Goal: Check status: Check status

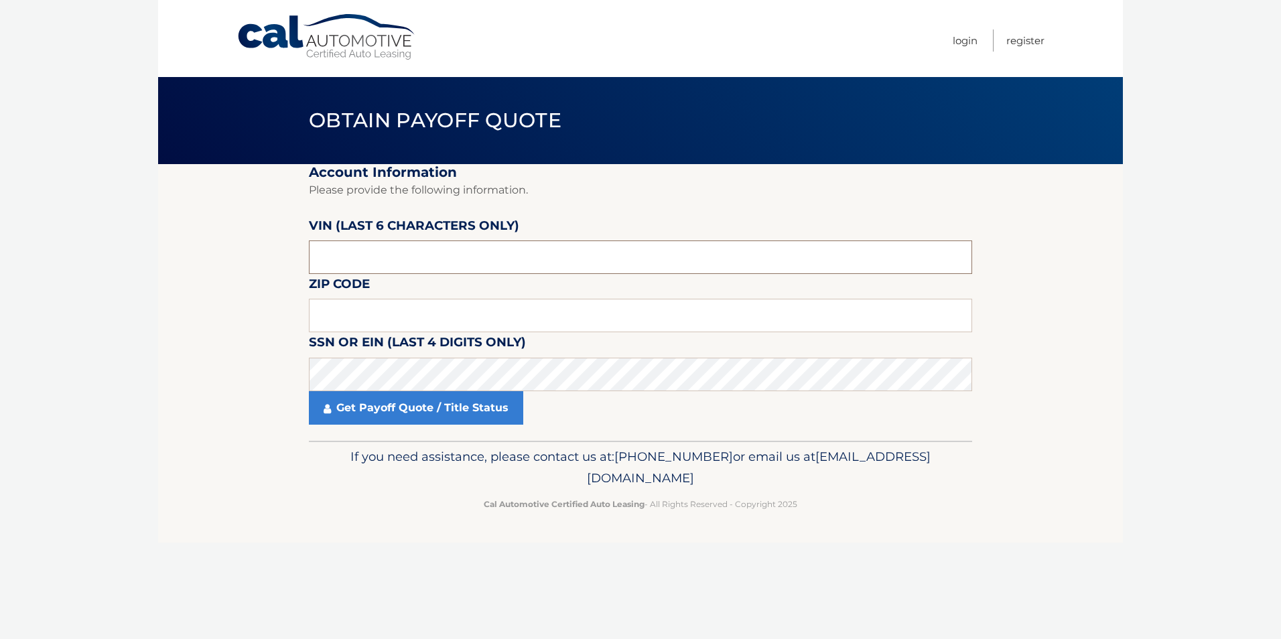
click at [406, 256] on input "text" at bounding box center [640, 257] width 663 height 33
click at [404, 324] on input "text" at bounding box center [640, 315] width 663 height 33
type input "08527"
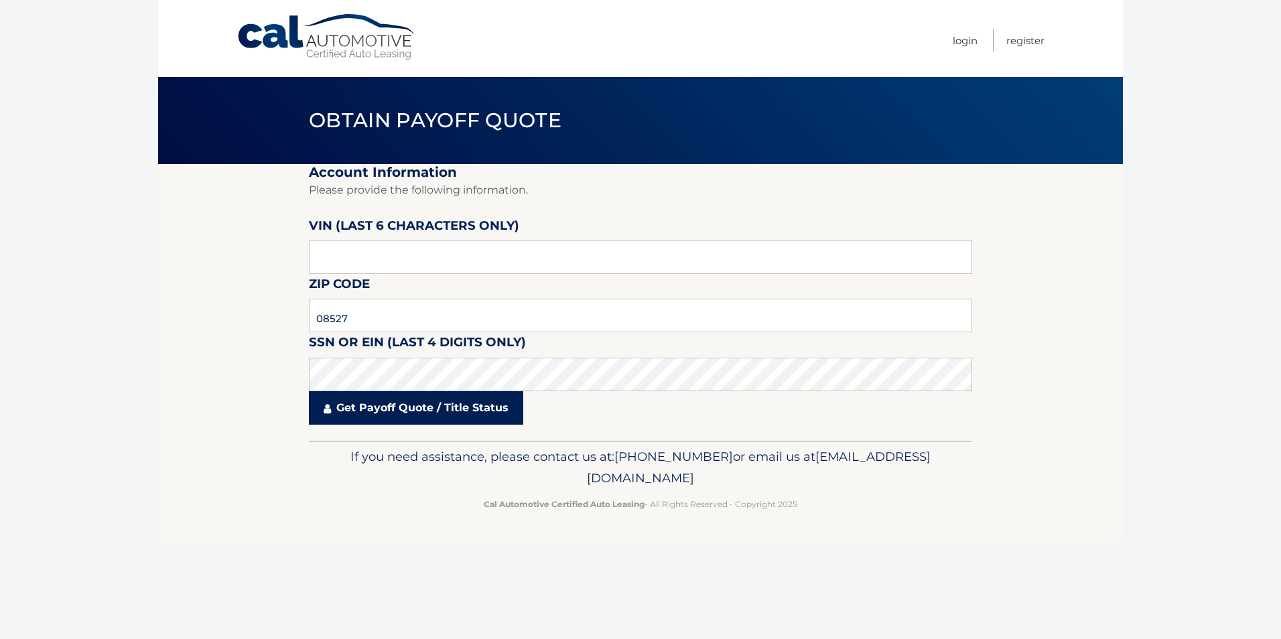
click at [371, 405] on link "Get Payoff Quote / Title Status" at bounding box center [416, 407] width 214 height 33
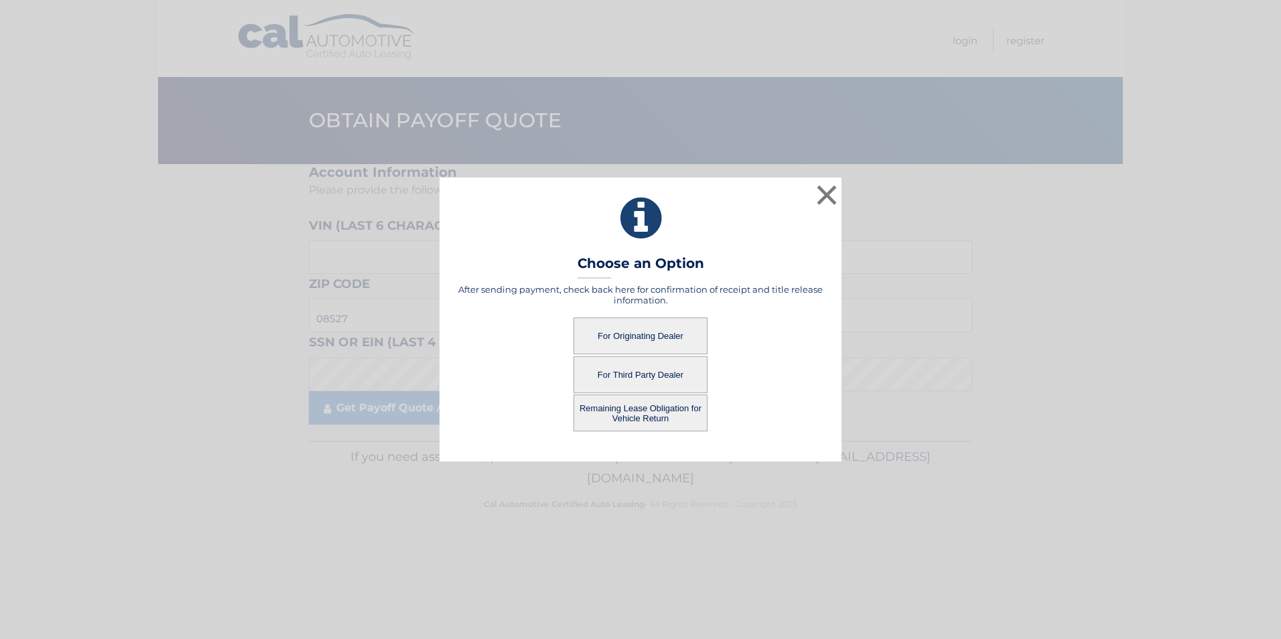
click at [629, 334] on button "For Originating Dealer" at bounding box center [640, 336] width 134 height 37
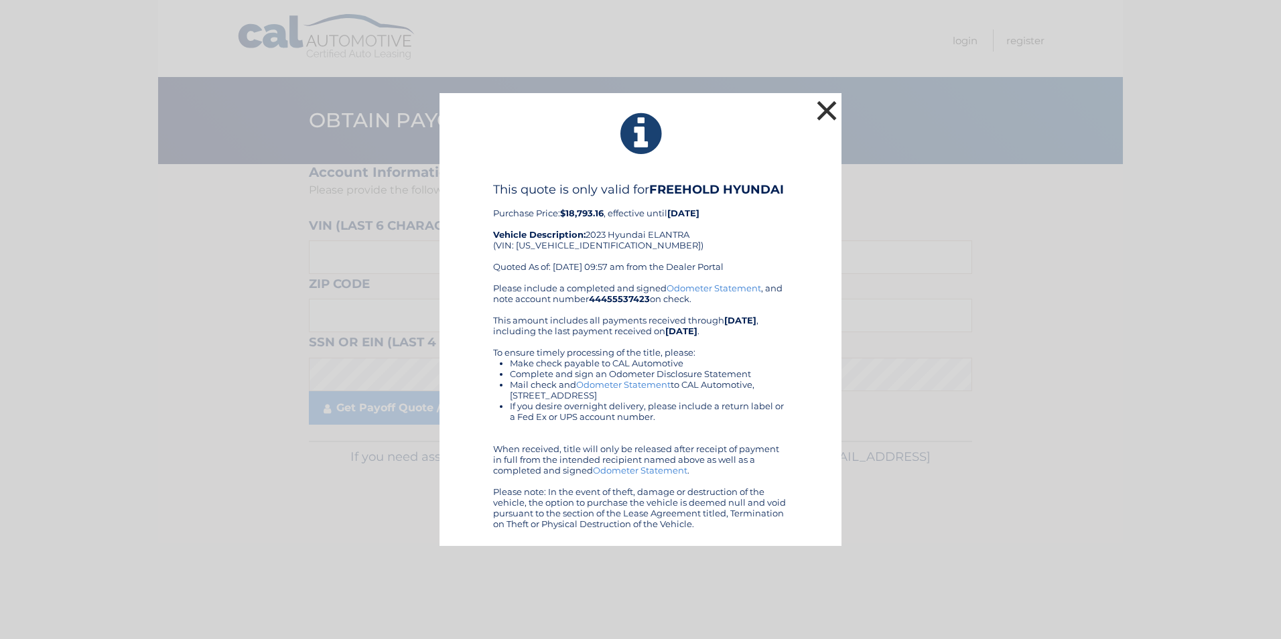
click at [819, 105] on button "×" at bounding box center [826, 110] width 27 height 27
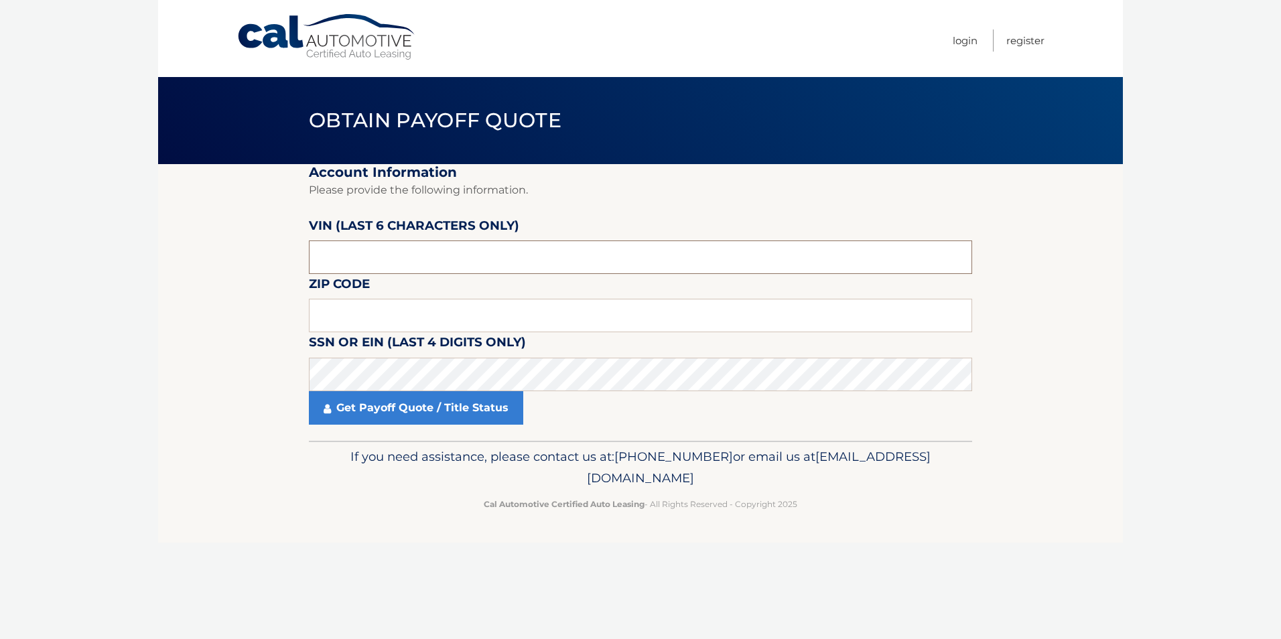
click at [399, 245] on input "text" at bounding box center [640, 257] width 663 height 33
click at [402, 324] on input "text" at bounding box center [640, 315] width 663 height 33
type input "08527"
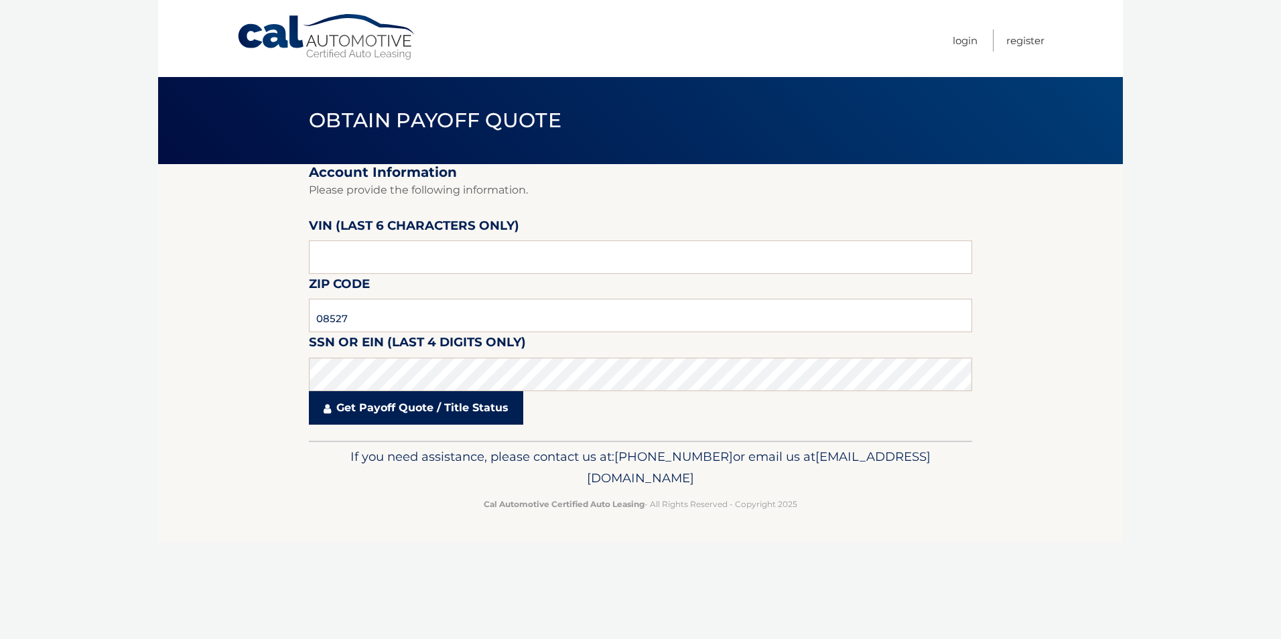
click at [382, 404] on link "Get Payoff Quote / Title Status" at bounding box center [416, 407] width 214 height 33
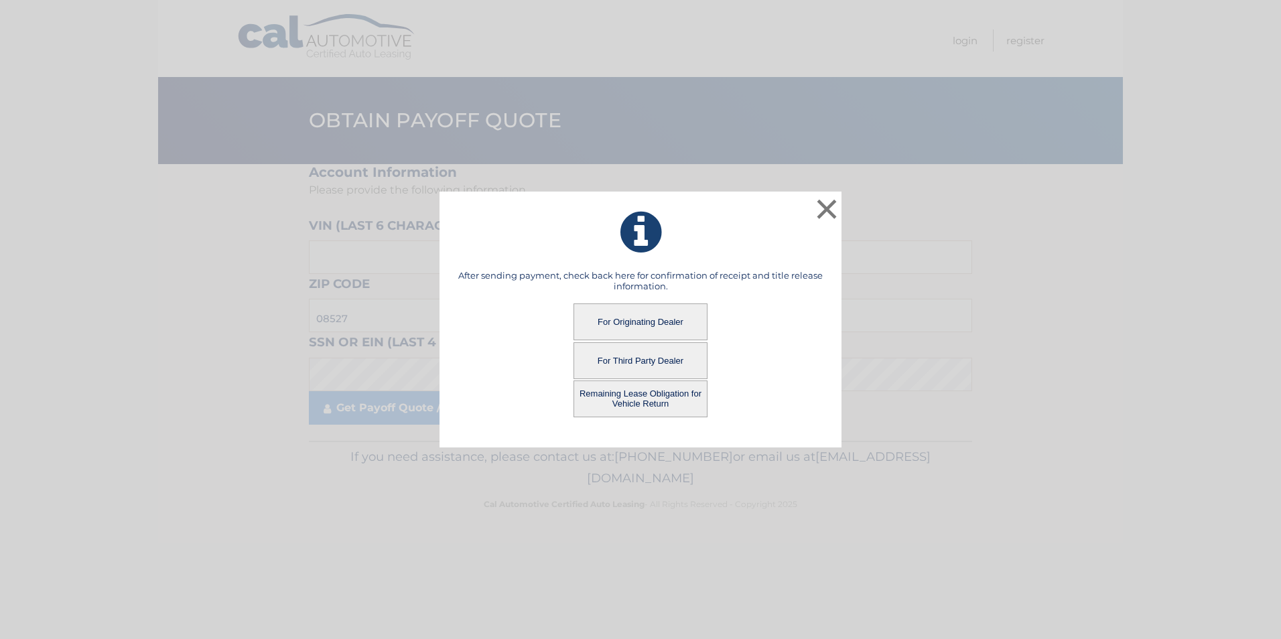
click at [649, 393] on button "Remaining Lease Obligation for Vehicle Return" at bounding box center [640, 399] width 134 height 37
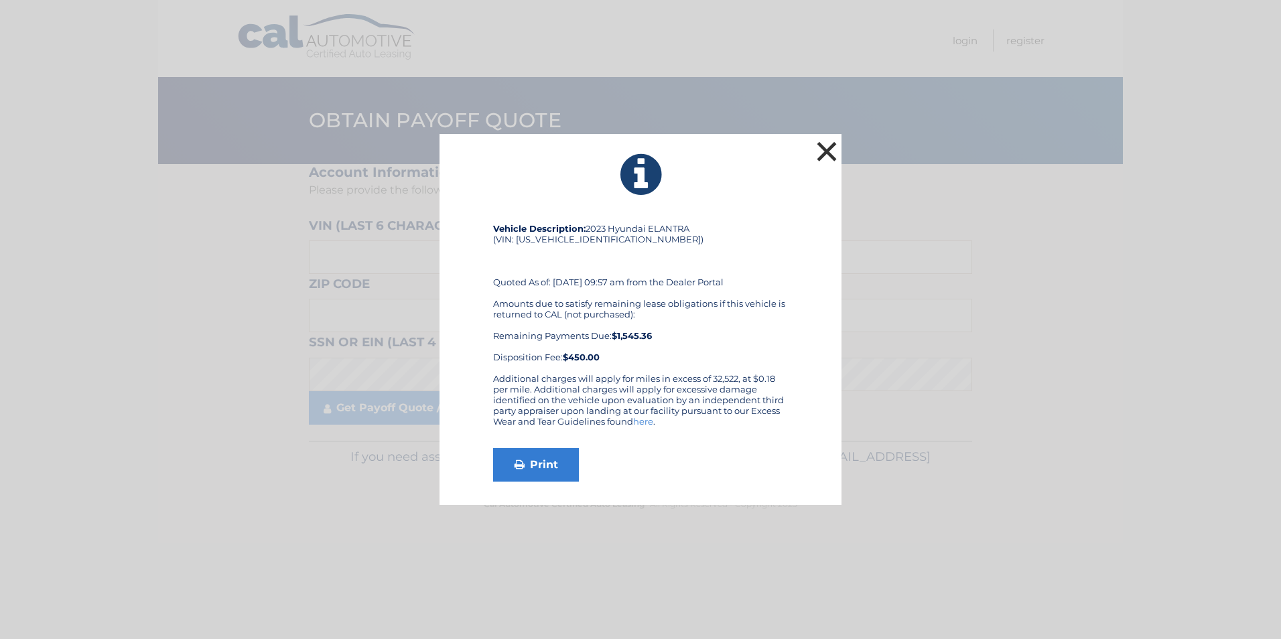
click at [825, 155] on button "×" at bounding box center [826, 151] width 27 height 27
